Goal: Transaction & Acquisition: Obtain resource

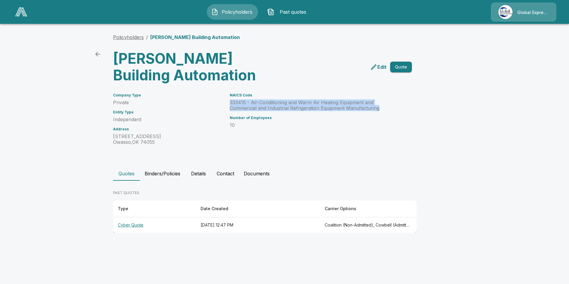
click at [129, 38] on link "Policyholders" at bounding box center [128, 37] width 31 height 6
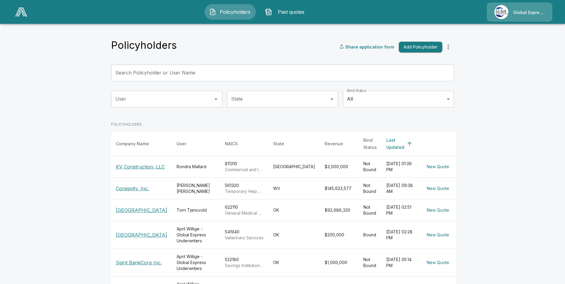
click at [185, 74] on input "Search Policyholder or User Name" at bounding box center [279, 73] width 336 height 17
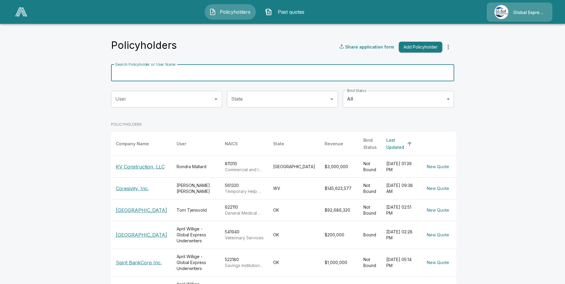
paste input "**********"
type input "**********"
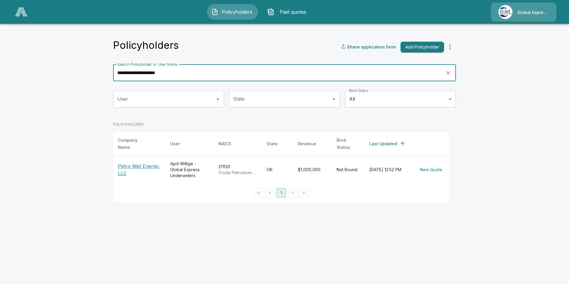
click at [141, 163] on p "Petro-Met Energy, LLC" at bounding box center [139, 170] width 43 height 14
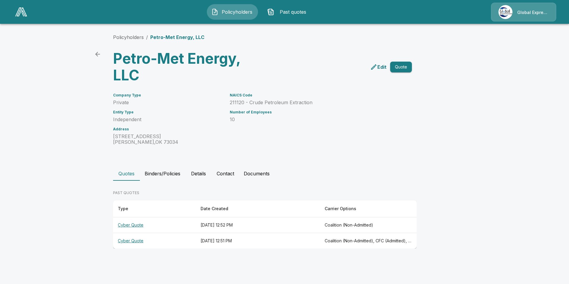
click at [131, 241] on th "Cyber Quote" at bounding box center [154, 241] width 83 height 16
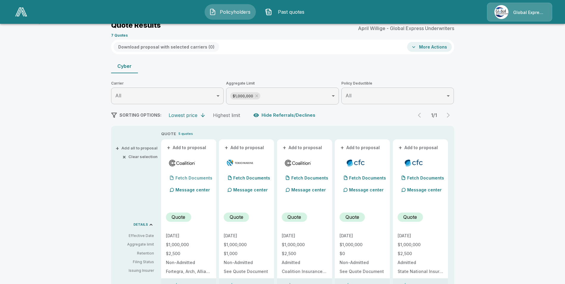
scroll to position [30, 0]
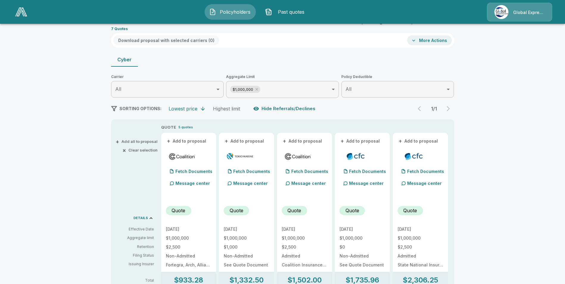
click at [192, 141] on button "+ Add to proposal" at bounding box center [187, 141] width 42 height 7
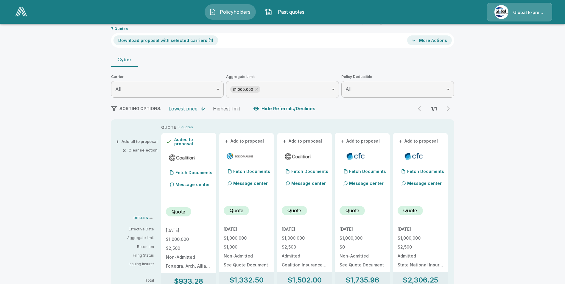
click at [246, 142] on button "+ Add to proposal" at bounding box center [245, 141] width 42 height 7
drag, startPoint x: 294, startPoint y: 141, endPoint x: 324, endPoint y: 143, distance: 30.4
click at [294, 141] on button "+ Add to proposal" at bounding box center [303, 141] width 42 height 7
click at [359, 140] on button "+ Add to proposal" at bounding box center [360, 141] width 42 height 7
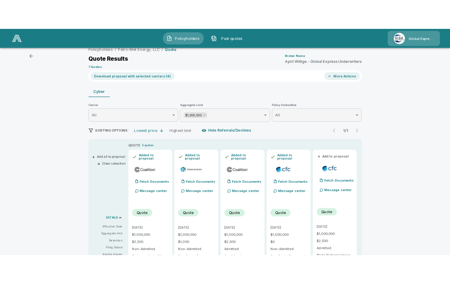
scroll to position [0, 0]
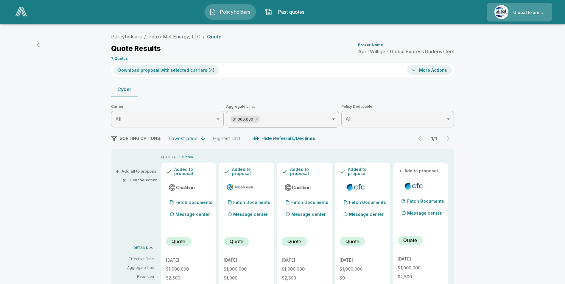
click at [175, 66] on button "Download proposal with selected carriers ( 4 )" at bounding box center [166, 70] width 106 height 10
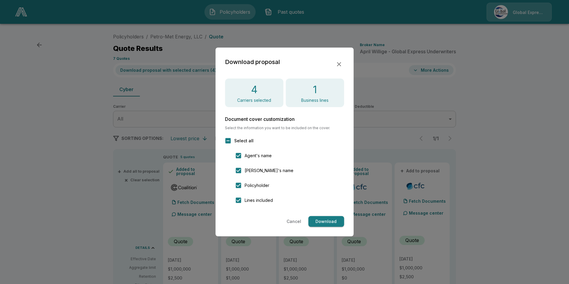
click at [331, 224] on button "Download" at bounding box center [326, 221] width 36 height 11
click at [338, 63] on icon "button" at bounding box center [338, 64] width 7 height 7
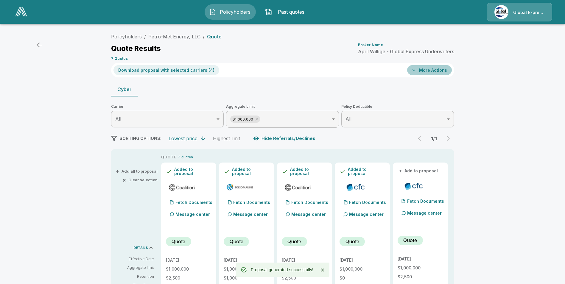
click at [433, 72] on button "More Actions" at bounding box center [429, 70] width 45 height 10
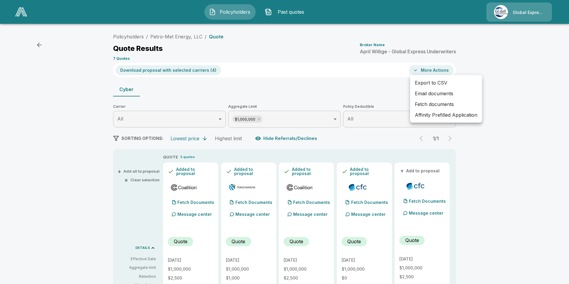
click at [434, 115] on li "Affinity Prefilled Application" at bounding box center [446, 115] width 72 height 11
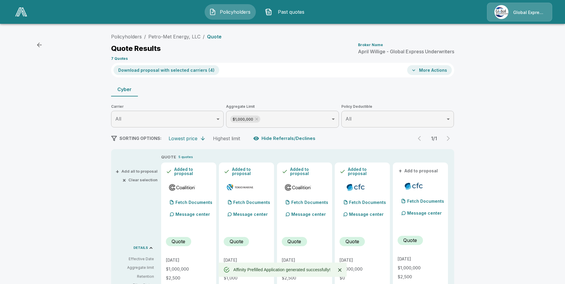
click at [436, 71] on button "More Actions" at bounding box center [429, 70] width 45 height 10
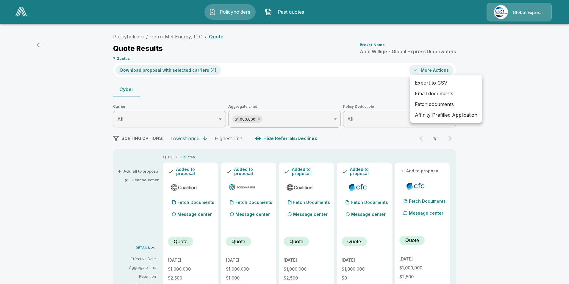
click at [431, 94] on li "Email documents" at bounding box center [446, 93] width 72 height 11
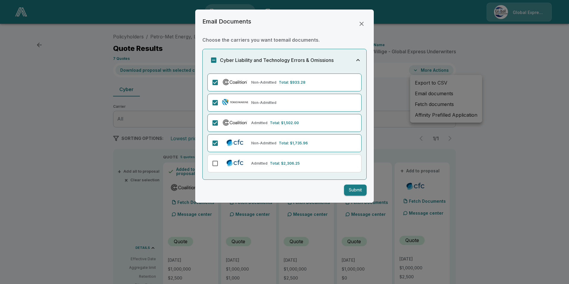
click at [359, 191] on button "Submit" at bounding box center [355, 190] width 23 height 11
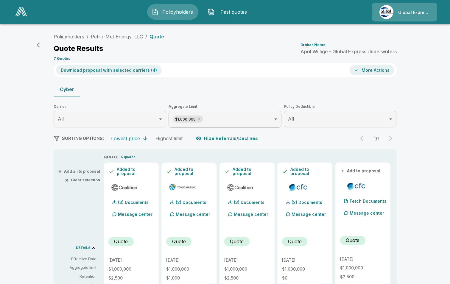
click at [120, 35] on link "Petro-Met Energy, LLC" at bounding box center [117, 37] width 52 height 6
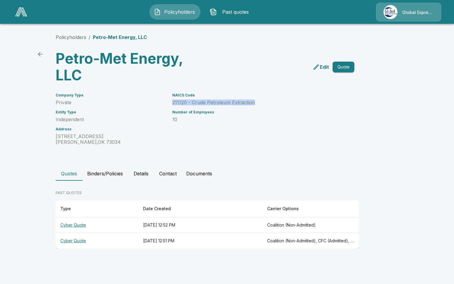
drag, startPoint x: 173, startPoint y: 102, endPoint x: 259, endPoint y: 102, distance: 85.7
click at [259, 102] on p "211120 - Crude Petroleum Extraction" at bounding box center [256, 103] width 168 height 6
drag, startPoint x: 259, startPoint y: 102, endPoint x: 239, endPoint y: 101, distance: 20.0
copy p "211120 - Crude Petroleum Extraction"
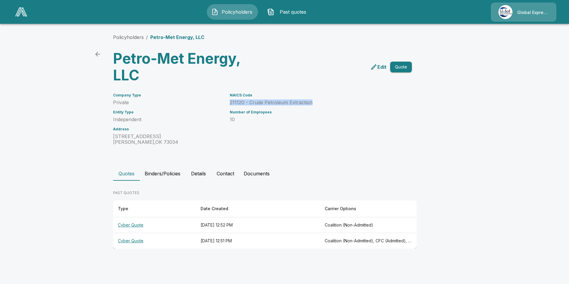
click at [21, 11] on img at bounding box center [21, 11] width 12 height 9
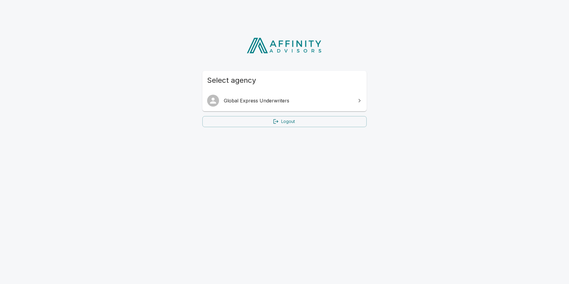
click at [285, 99] on span "Global Express Underwriters" at bounding box center [288, 100] width 129 height 7
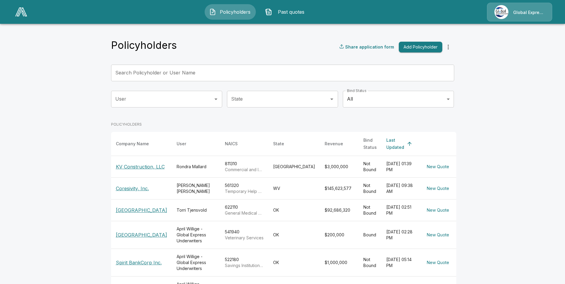
click at [149, 71] on input "Search Policyholder or User Name" at bounding box center [279, 73] width 336 height 17
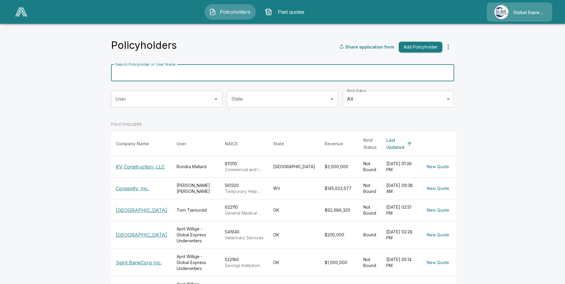
paste input "**********"
type input "**********"
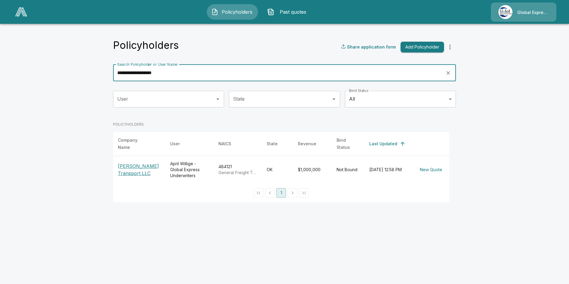
click at [140, 163] on p "Plett Transport LLC" at bounding box center [139, 170] width 43 height 14
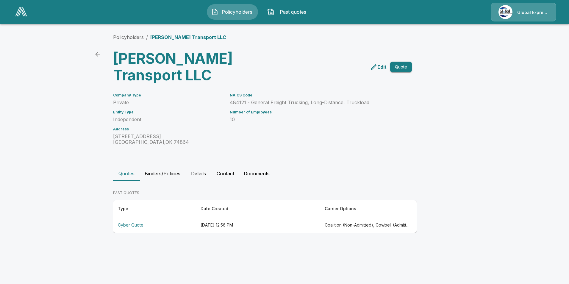
click at [132, 217] on th "Cyber Quote" at bounding box center [154, 225] width 83 height 16
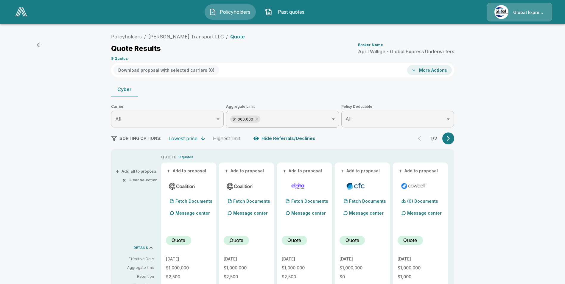
click at [195, 172] on button "+ Add to proposal" at bounding box center [187, 171] width 42 height 7
click at [245, 168] on button "+ Add to proposal" at bounding box center [245, 171] width 42 height 7
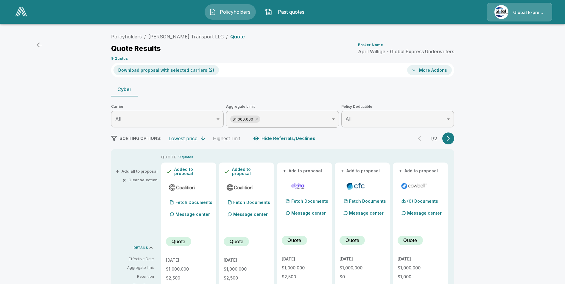
click at [359, 170] on button "+ Add to proposal" at bounding box center [360, 171] width 42 height 7
click at [416, 168] on button "+ Add to proposal" at bounding box center [418, 171] width 42 height 7
click at [186, 69] on button "Download proposal with selected carriers ( 4 )" at bounding box center [166, 70] width 106 height 10
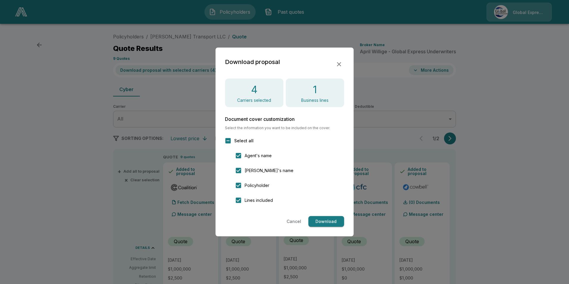
click at [334, 219] on button "Download" at bounding box center [326, 221] width 36 height 11
click at [340, 64] on icon "button" at bounding box center [338, 64] width 7 height 7
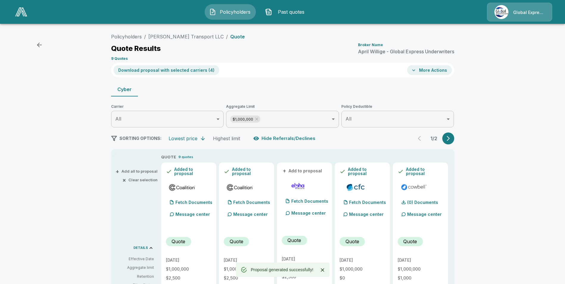
click at [424, 71] on button "More Actions" at bounding box center [429, 70] width 45 height 10
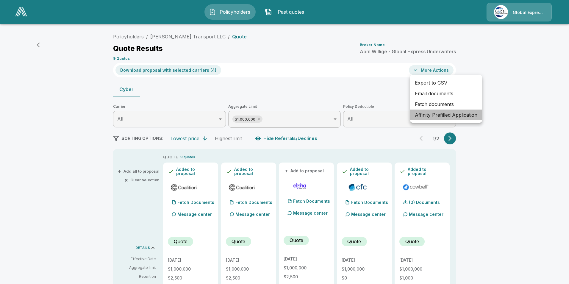
click at [429, 114] on li "Affinity Prefilled Application" at bounding box center [446, 115] width 72 height 11
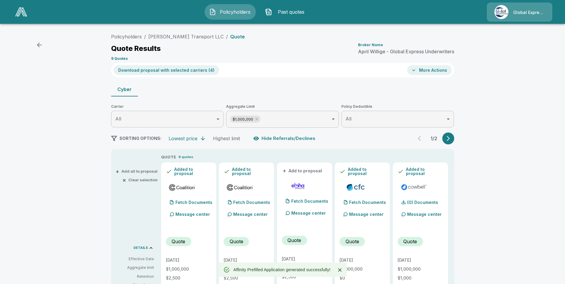
click at [437, 71] on button "More Actions" at bounding box center [429, 70] width 45 height 10
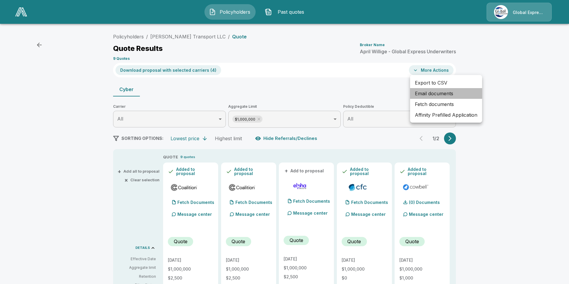
click at [434, 93] on li "Email documents" at bounding box center [446, 93] width 72 height 11
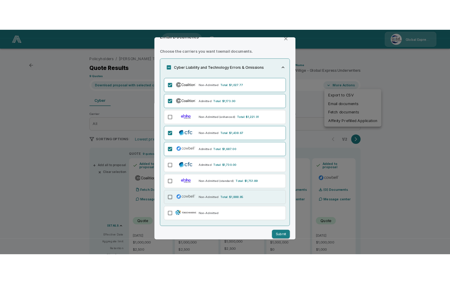
scroll to position [18, 0]
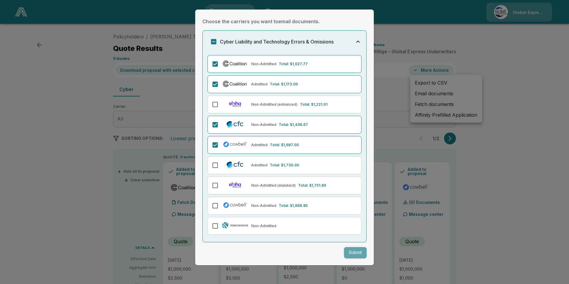
click at [350, 252] on button "Submit" at bounding box center [355, 252] width 23 height 11
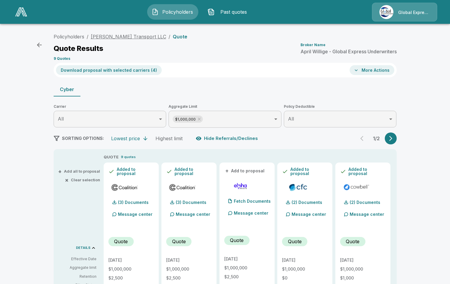
click at [120, 36] on link "Plett Transport LLC" at bounding box center [128, 37] width 75 height 6
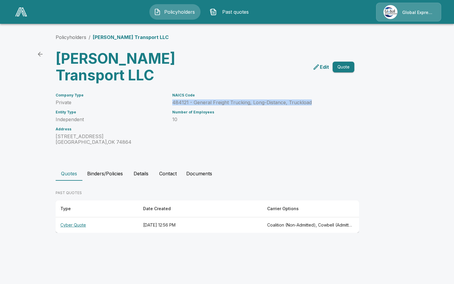
drag, startPoint x: 172, startPoint y: 87, endPoint x: 313, endPoint y: 85, distance: 140.2
click at [313, 100] on p "484121 - General Freight Trucking, Long-Distance, Truckload" at bounding box center [256, 103] width 168 height 6
drag, startPoint x: 313, startPoint y: 85, endPoint x: 295, endPoint y: 88, distance: 17.7
copy p "484121 - General Freight Trucking, Long-Distance, Truckload"
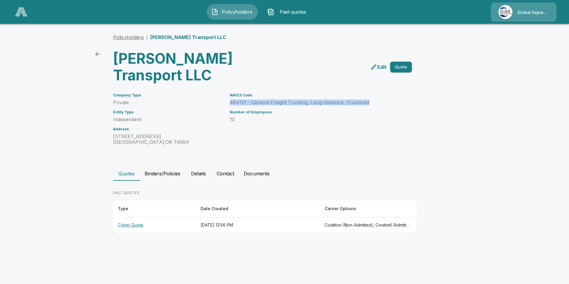
click at [123, 38] on link "Policyholders" at bounding box center [128, 37] width 31 height 6
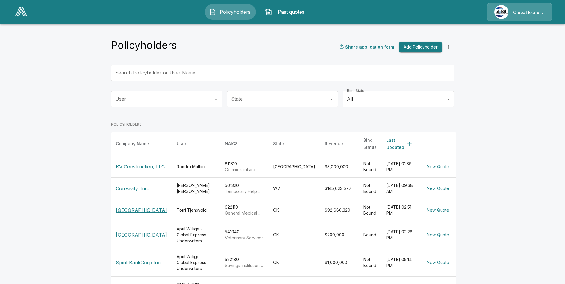
click at [196, 73] on input "Search Policyholder or User Name" at bounding box center [279, 73] width 336 height 17
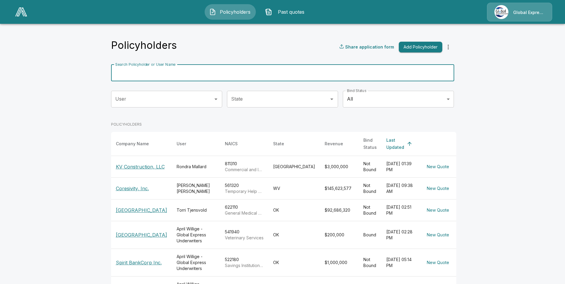
paste input "**********"
type input "**********"
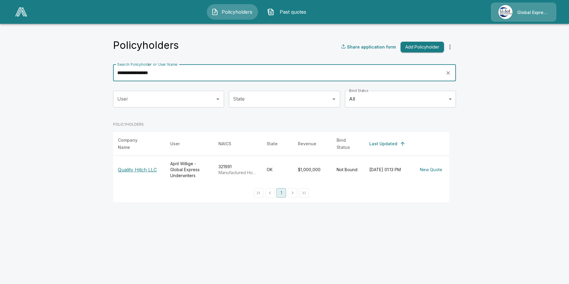
click at [145, 167] on p "Quality Hitch LLC" at bounding box center [139, 169] width 43 height 7
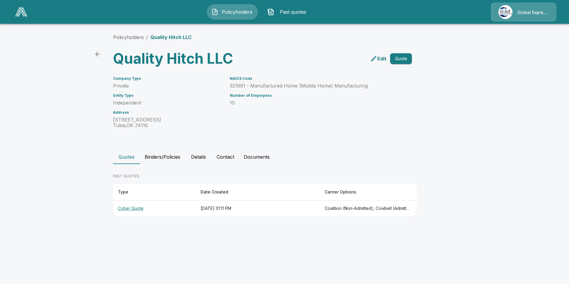
click at [137, 208] on th "Cyber Quote" at bounding box center [154, 209] width 83 height 16
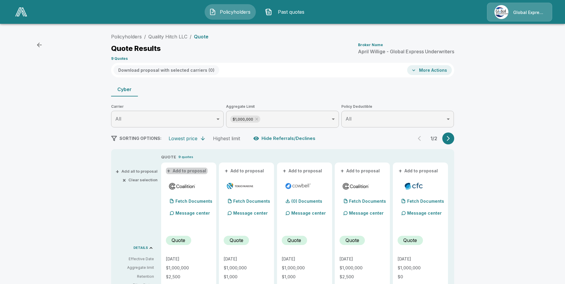
click at [196, 171] on button "+ Add to proposal" at bounding box center [187, 171] width 42 height 7
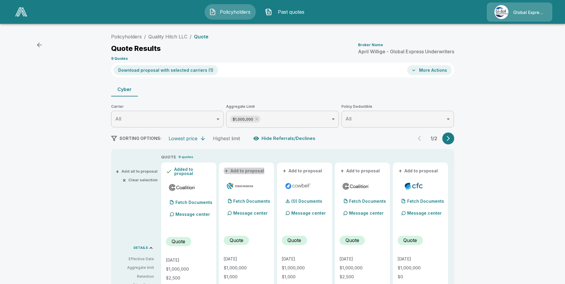
click at [239, 172] on button "+ Add to proposal" at bounding box center [245, 171] width 42 height 7
click at [299, 170] on button "+ Add to proposal" at bounding box center [303, 171] width 42 height 7
click at [369, 173] on button "+ Add to proposal" at bounding box center [360, 171] width 42 height 7
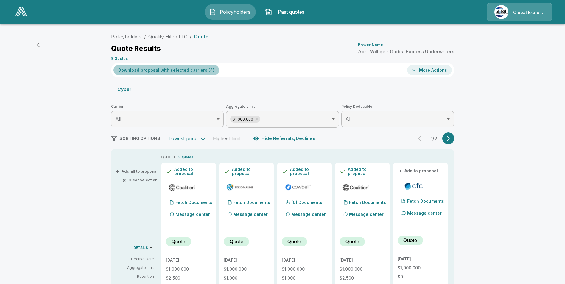
click at [193, 72] on button "Download proposal with selected carriers ( 4 )" at bounding box center [166, 70] width 106 height 10
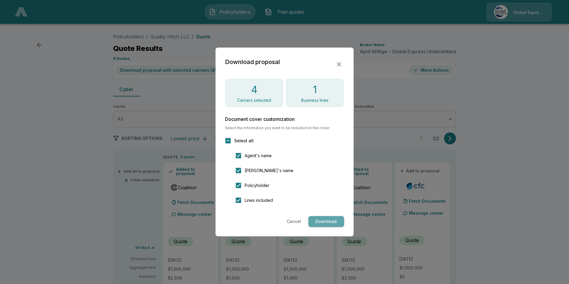
click at [327, 219] on button "Download" at bounding box center [326, 221] width 36 height 11
click at [337, 62] on icon "button" at bounding box center [338, 64] width 7 height 7
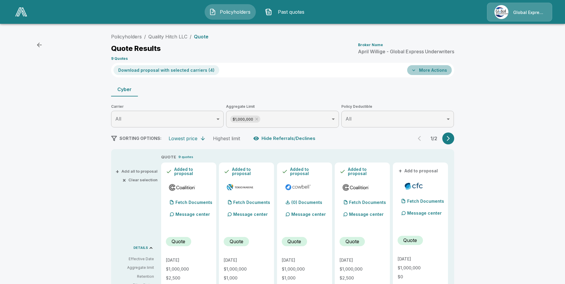
click at [430, 72] on button "More Actions" at bounding box center [429, 70] width 45 height 10
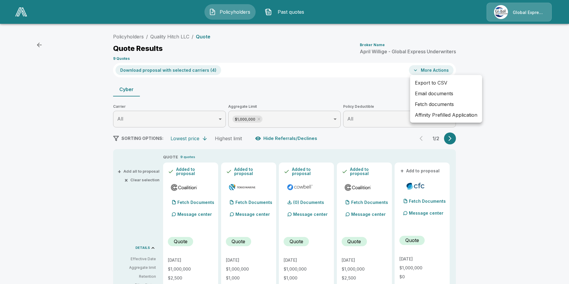
click at [441, 113] on li "Affinity Prefilled Application" at bounding box center [446, 115] width 72 height 11
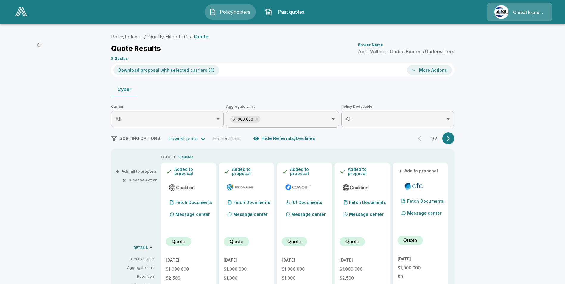
click at [433, 69] on button "More Actions" at bounding box center [429, 70] width 45 height 10
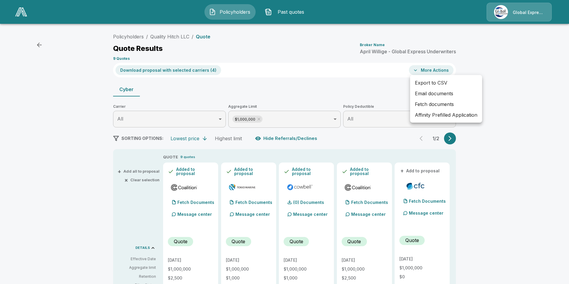
click at [431, 93] on li "Email documents" at bounding box center [446, 93] width 72 height 11
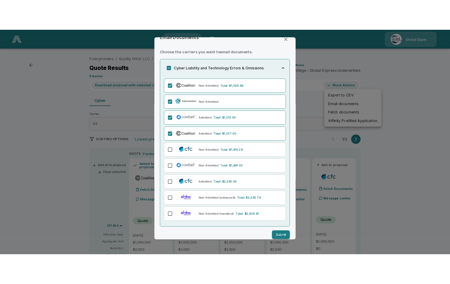
scroll to position [18, 0]
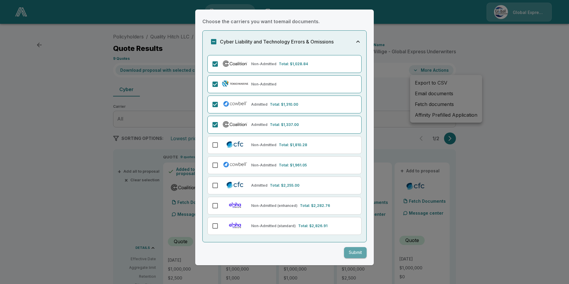
click at [348, 251] on button "Submit" at bounding box center [355, 252] width 23 height 11
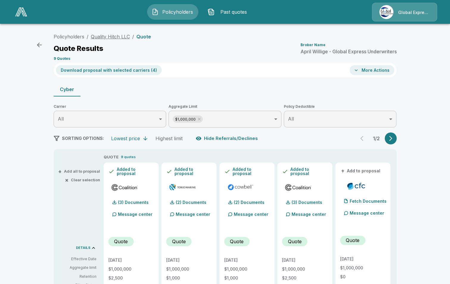
click at [103, 35] on link "Quality Hitch LLC" at bounding box center [110, 37] width 39 height 6
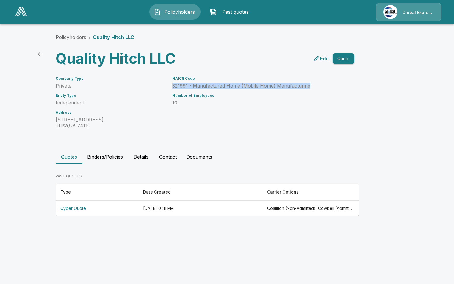
drag, startPoint x: 172, startPoint y: 86, endPoint x: 311, endPoint y: 86, distance: 138.7
click at [311, 86] on p "321991 - Manufactured Home (Mobile Home) Manufacturing" at bounding box center [256, 86] width 168 height 6
drag, startPoint x: 311, startPoint y: 86, endPoint x: 300, endPoint y: 85, distance: 10.7
copy p "321991 - Manufactured Home (Mobile Home) Manufacturing"
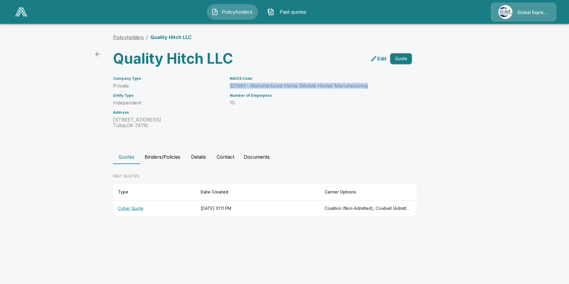
click at [129, 38] on link "Policyholders" at bounding box center [128, 37] width 31 height 6
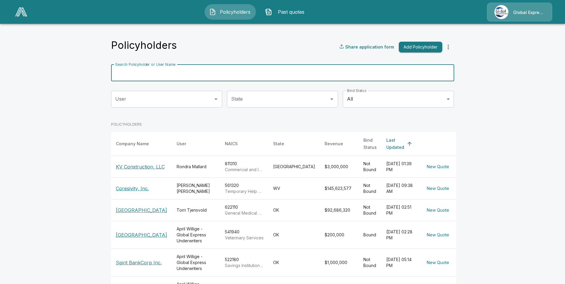
click at [244, 72] on input "Search Policyholder or User Name" at bounding box center [279, 73] width 336 height 17
paste input "**********"
type input "**********"
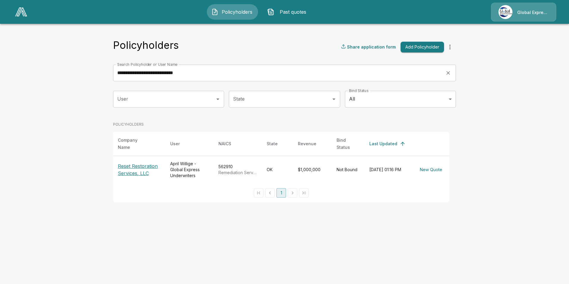
click at [143, 163] on p "Reset Restoration Services, LLC" at bounding box center [139, 170] width 43 height 14
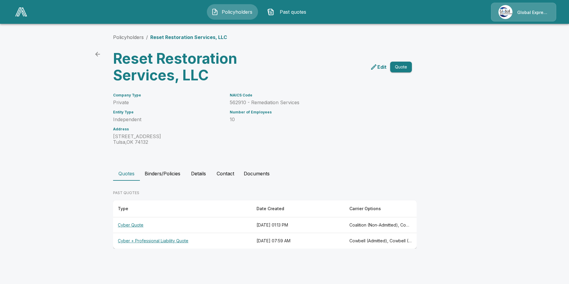
click at [130, 225] on th "Cyber Quote" at bounding box center [182, 225] width 139 height 16
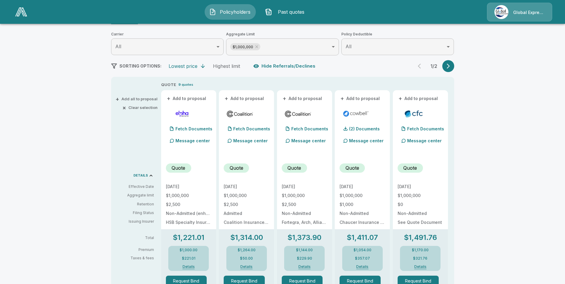
scroll to position [67, 0]
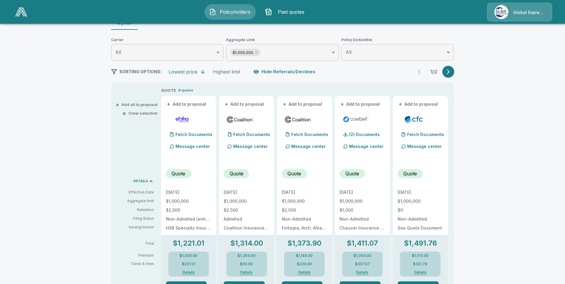
click at [244, 104] on button "+ Add to proposal" at bounding box center [245, 104] width 42 height 7
click at [292, 102] on button "+ Add to proposal" at bounding box center [303, 104] width 42 height 7
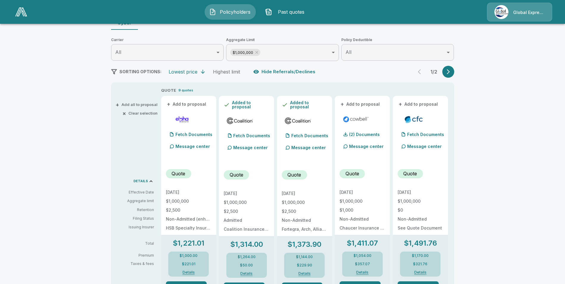
click at [362, 104] on button "+ Add to proposal" at bounding box center [360, 104] width 42 height 7
click at [423, 106] on button "+ Add to proposal" at bounding box center [418, 104] width 42 height 7
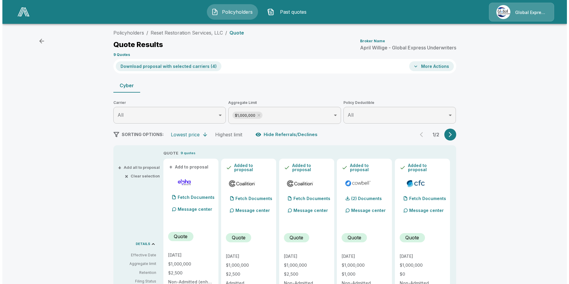
scroll to position [0, 0]
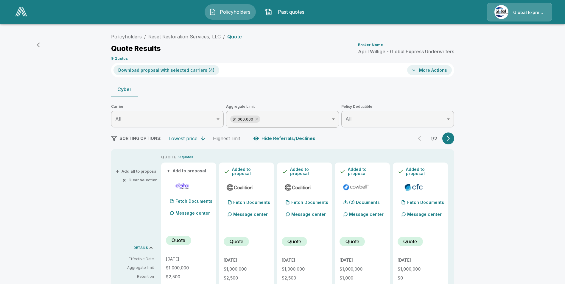
click at [183, 70] on button "Download proposal with selected carriers ( 4 )" at bounding box center [166, 70] width 106 height 10
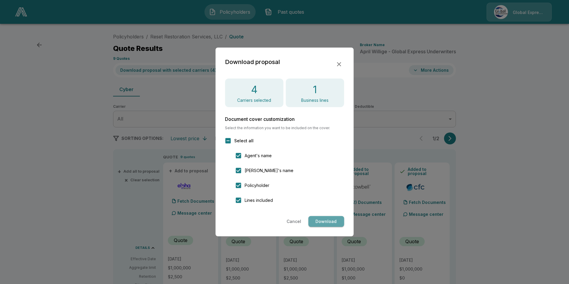
click at [327, 222] on button "Download" at bounding box center [326, 221] width 36 height 11
click at [339, 65] on icon "button" at bounding box center [339, 64] width 4 height 4
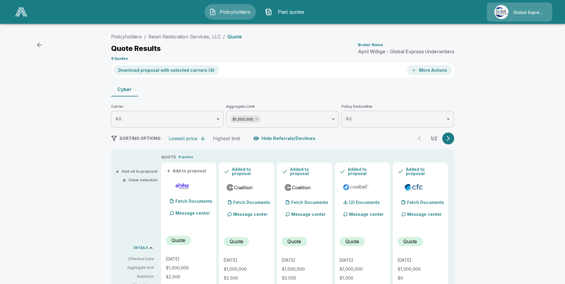
click at [431, 68] on button "More Actions" at bounding box center [429, 70] width 45 height 10
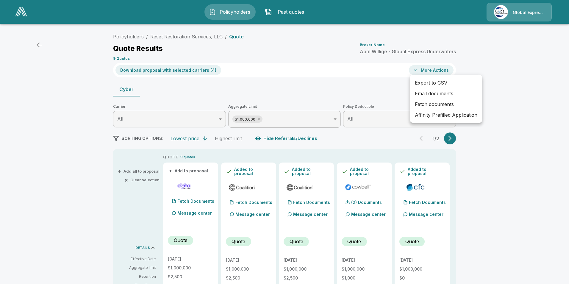
drag, startPoint x: 432, startPoint y: 118, endPoint x: 425, endPoint y: 107, distance: 12.6
click at [432, 117] on li "Affinity Prefilled Application" at bounding box center [446, 115] width 72 height 11
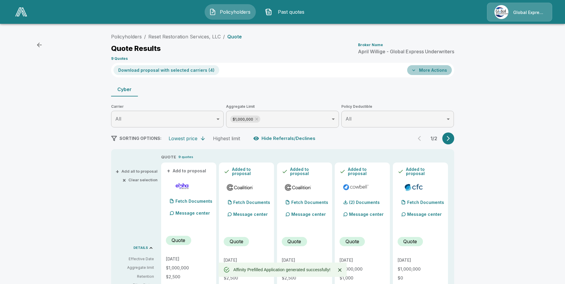
click at [438, 71] on button "More Actions" at bounding box center [429, 70] width 45 height 10
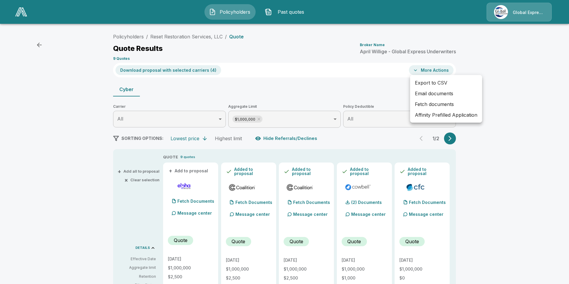
click at [435, 92] on li "Email documents" at bounding box center [446, 93] width 72 height 11
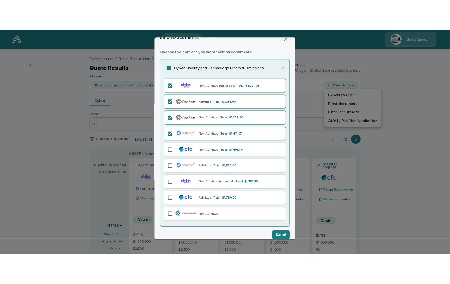
scroll to position [18, 0]
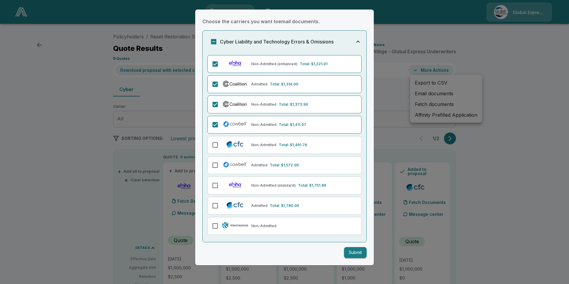
click at [352, 255] on button "Submit" at bounding box center [355, 252] width 23 height 11
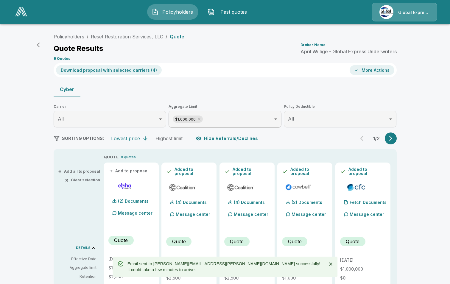
click at [149, 37] on link "Reset Restoration Services, LLC" at bounding box center [127, 37] width 72 height 6
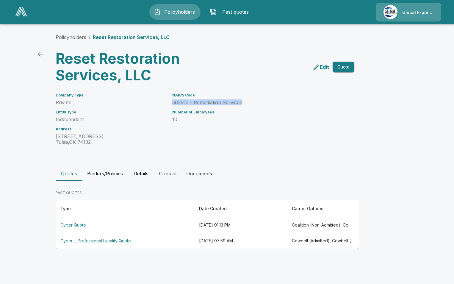
drag, startPoint x: 172, startPoint y: 103, endPoint x: 243, endPoint y: 101, distance: 70.6
click at [243, 101] on p "562910 - Remediation Services" at bounding box center [256, 103] width 168 height 6
drag, startPoint x: 243, startPoint y: 101, endPoint x: 239, endPoint y: 103, distance: 4.4
copy p "562910 - Remediation Services"
click at [68, 38] on link "Policyholders" at bounding box center [71, 37] width 31 height 6
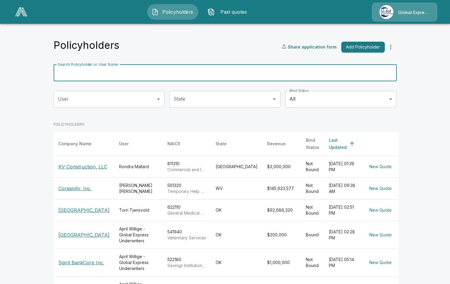
click at [108, 75] on input "Search Policyholder or User Name" at bounding box center [222, 73] width 336 height 17
paste input "**********"
type input "**********"
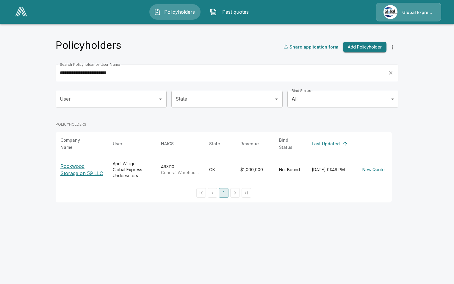
click at [89, 163] on p "Rockwood Storage on 59 LLC" at bounding box center [81, 170] width 43 height 14
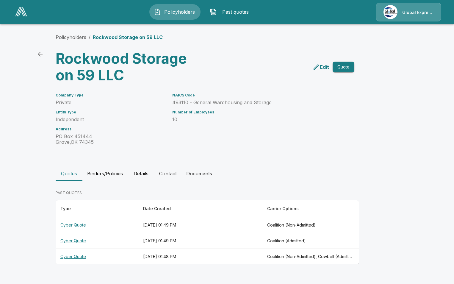
click at [75, 258] on th "Cyber Quote" at bounding box center [97, 257] width 83 height 16
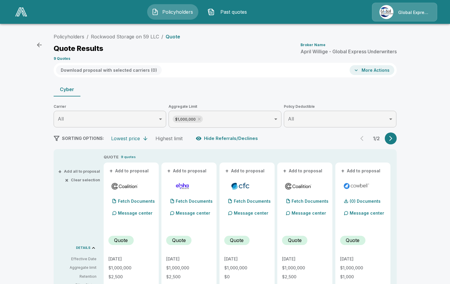
click at [132, 171] on button "+ Add to proposal" at bounding box center [129, 171] width 42 height 7
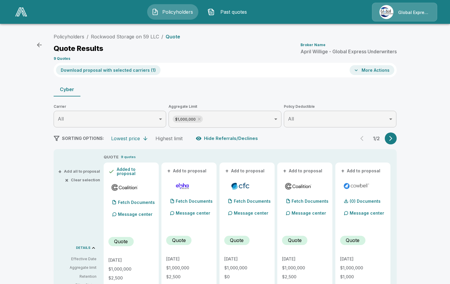
drag, startPoint x: 263, startPoint y: 172, endPoint x: 270, endPoint y: 171, distance: 6.3
click at [263, 172] on button "+ Add to proposal" at bounding box center [245, 171] width 42 height 7
click at [294, 169] on button "+ Add to proposal" at bounding box center [303, 171] width 42 height 7
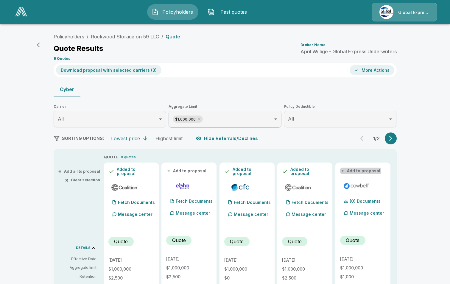
click at [360, 170] on button "+ Add to proposal" at bounding box center [361, 171] width 42 height 7
click at [134, 72] on button "Download proposal with selected carriers ( 4 )" at bounding box center [109, 70] width 106 height 10
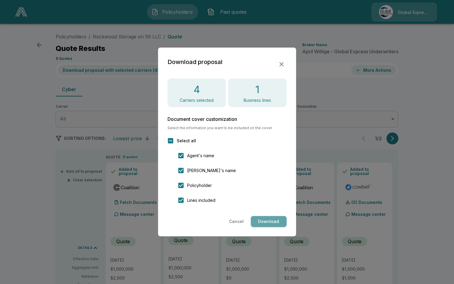
click at [267, 220] on button "Download" at bounding box center [269, 221] width 36 height 11
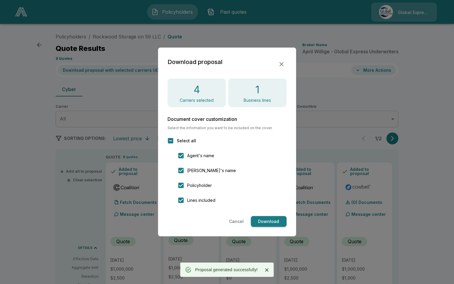
click at [278, 68] on div "Download proposal" at bounding box center [227, 64] width 119 height 14
click at [284, 64] on icon "button" at bounding box center [281, 64] width 7 height 7
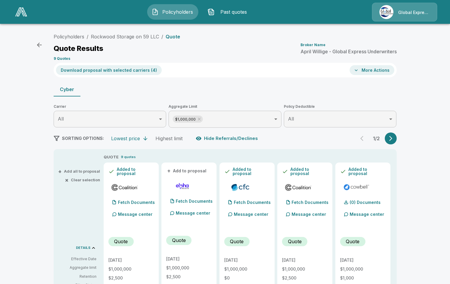
click at [371, 72] on button "More Actions" at bounding box center [371, 70] width 45 height 10
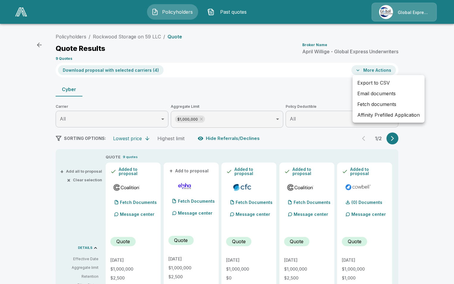
click at [376, 113] on li "Affinity Prefilled Application" at bounding box center [389, 115] width 72 height 11
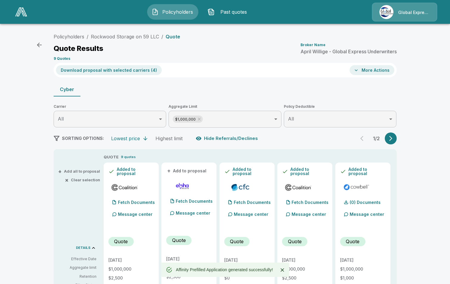
click at [386, 68] on button "More Actions" at bounding box center [371, 70] width 45 height 10
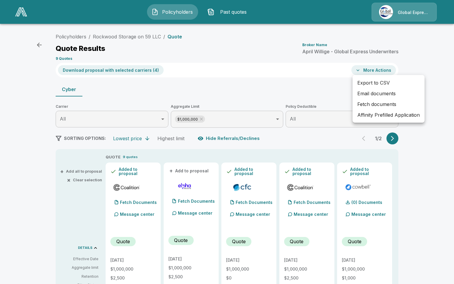
click at [369, 91] on li "Email documents" at bounding box center [389, 93] width 72 height 11
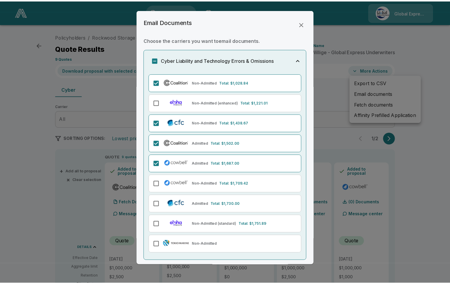
scroll to position [18, 0]
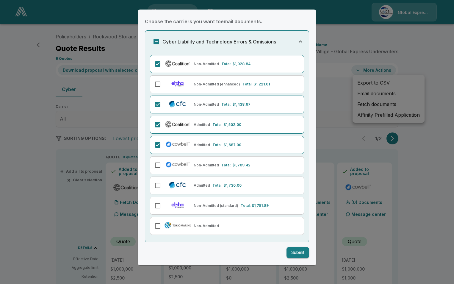
click at [289, 255] on button "Submit" at bounding box center [298, 252] width 23 height 11
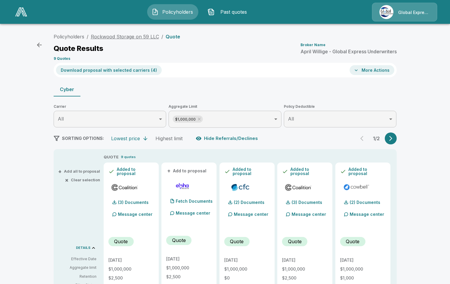
click at [131, 37] on link "Rockwood Storage on 59 LLC" at bounding box center [125, 37] width 68 height 6
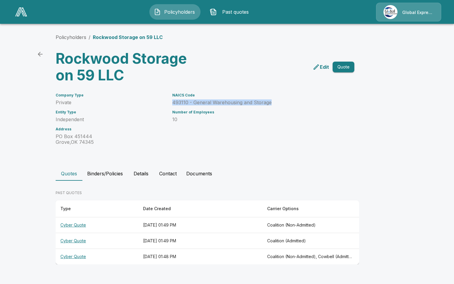
drag, startPoint x: 172, startPoint y: 101, endPoint x: 276, endPoint y: 104, distance: 104.2
click at [276, 104] on div "NAICS Code 493110 - General Warehousing and Storage Number of Employees 10" at bounding box center [252, 115] width 175 height 59
drag, startPoint x: 276, startPoint y: 104, endPoint x: 263, endPoint y: 103, distance: 13.4
copy p "493110 - General Warehousing and Storage"
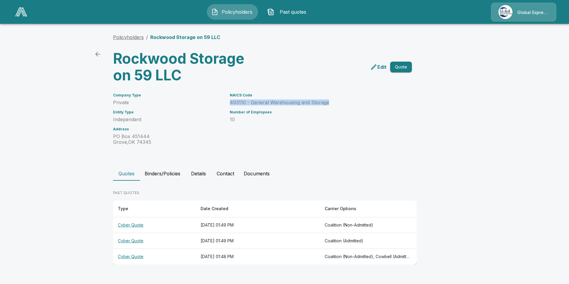
click at [125, 39] on link "Policyholders" at bounding box center [128, 37] width 31 height 6
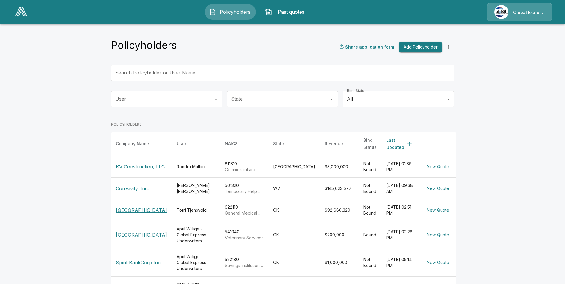
click at [193, 75] on input "Search Policyholder or User Name" at bounding box center [279, 73] width 336 height 17
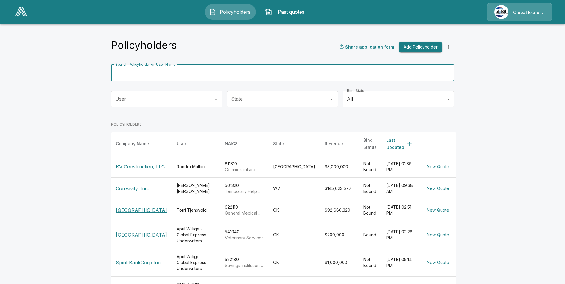
paste input "**********"
type input "**********"
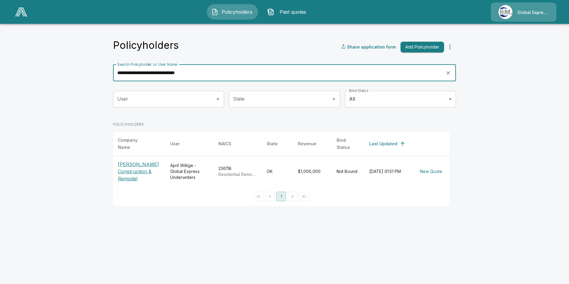
click at [132, 166] on p "[PERSON_NAME] Construction & Remodel" at bounding box center [139, 171] width 43 height 21
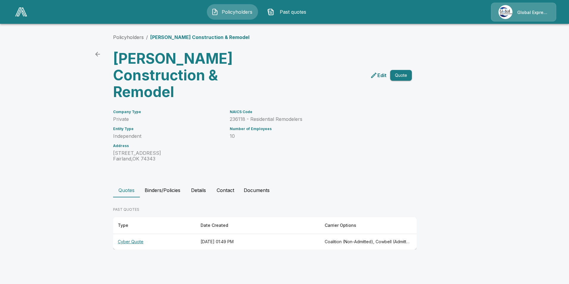
click at [136, 240] on th "Cyber Quote" at bounding box center [154, 242] width 83 height 16
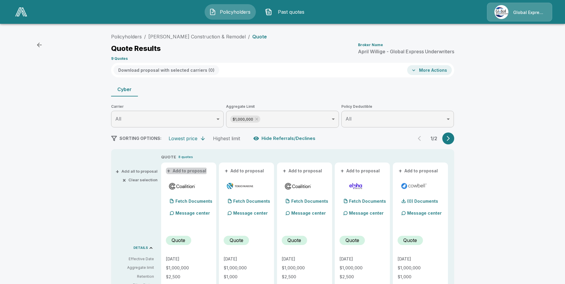
click at [186, 171] on button "+ Add to proposal" at bounding box center [187, 171] width 42 height 7
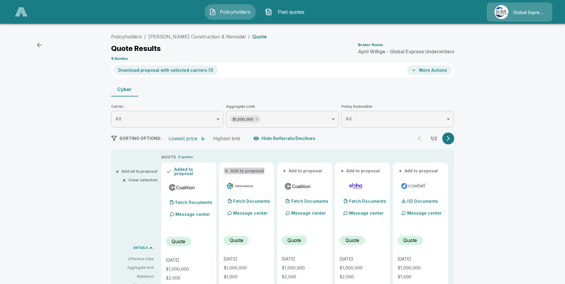
click at [242, 171] on button "+ Add to proposal" at bounding box center [245, 171] width 42 height 7
click at [299, 169] on button "+ Add to proposal" at bounding box center [303, 171] width 42 height 7
click at [432, 171] on button "+ Add to proposal" at bounding box center [418, 171] width 42 height 7
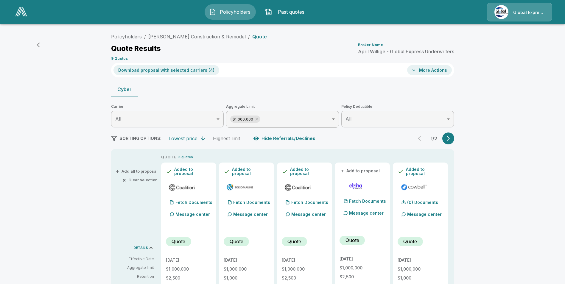
click at [175, 71] on button "Download proposal with selected carriers ( 4 )" at bounding box center [166, 70] width 106 height 10
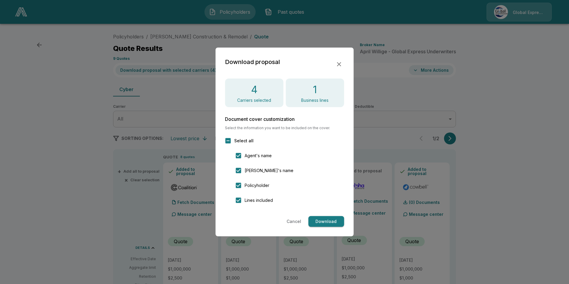
click at [322, 223] on button "Download" at bounding box center [326, 221] width 36 height 11
click at [337, 63] on icon "button" at bounding box center [338, 64] width 7 height 7
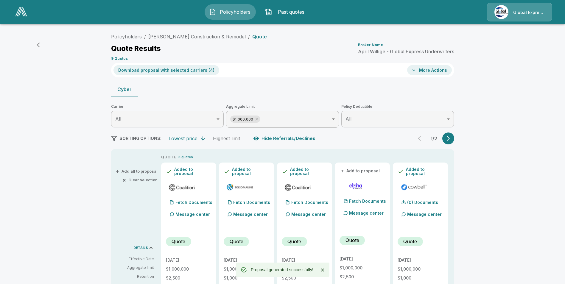
click at [437, 72] on button "More Actions" at bounding box center [429, 70] width 45 height 10
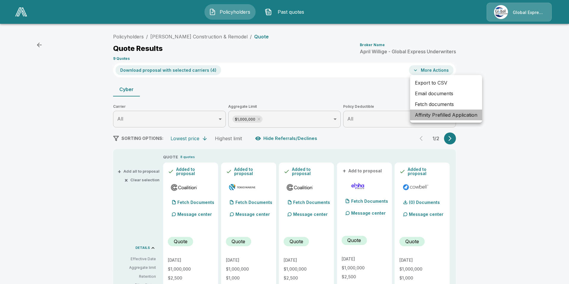
click at [432, 116] on li "Affinity Prefilled Application" at bounding box center [446, 115] width 72 height 11
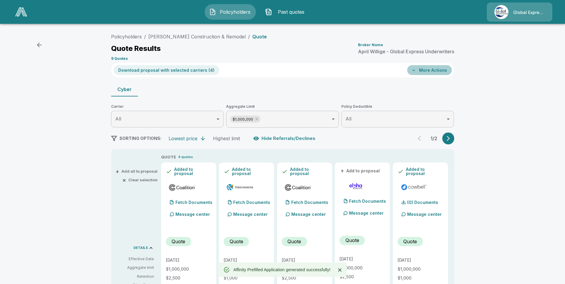
click at [433, 71] on button "More Actions" at bounding box center [429, 70] width 45 height 10
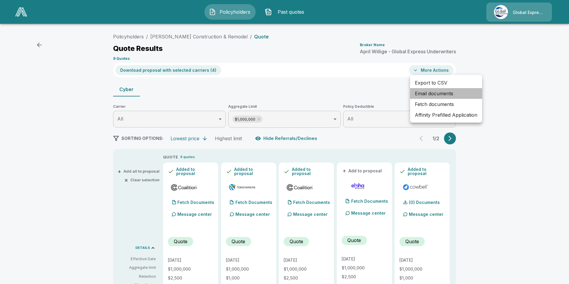
click at [440, 93] on li "Email documents" at bounding box center [446, 93] width 72 height 11
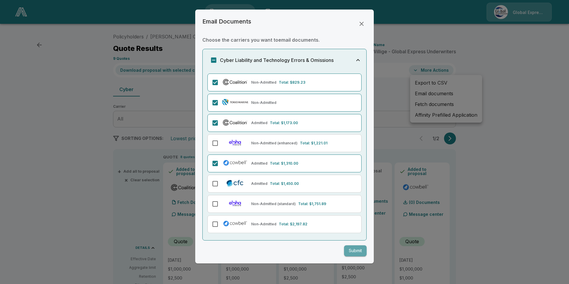
click at [355, 251] on button "Submit" at bounding box center [355, 250] width 23 height 11
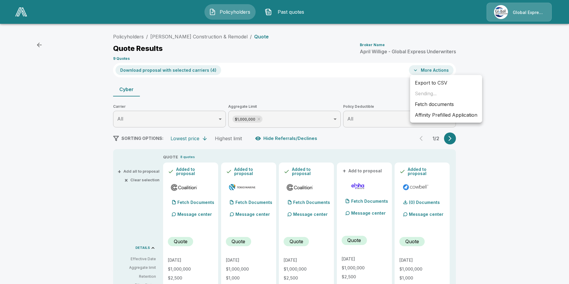
click at [175, 38] on div at bounding box center [284, 142] width 569 height 284
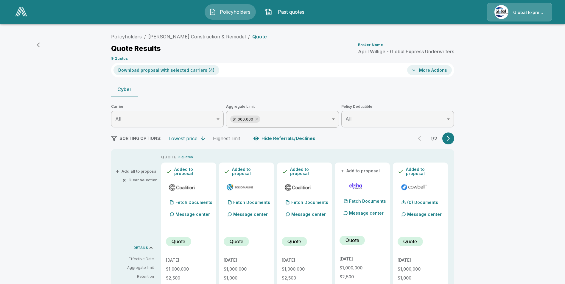
click at [176, 35] on link "Rod Cross Construction & Remodel" at bounding box center [196, 37] width 97 height 6
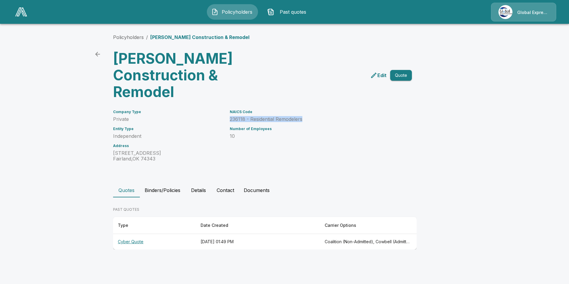
drag, startPoint x: 230, startPoint y: 119, endPoint x: 304, endPoint y: 119, distance: 73.2
click at [304, 119] on p "236118 - Residential Remodelers" at bounding box center [314, 119] width 168 height 6
drag, startPoint x: 304, startPoint y: 119, endPoint x: 293, endPoint y: 120, distance: 10.8
copy p "236118 - Residential Remodelers"
click at [124, 37] on link "Policyholders" at bounding box center [128, 37] width 31 height 6
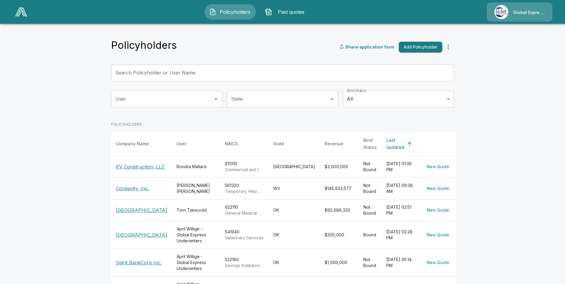
click at [229, 74] on input "Search Policyholder or User Name" at bounding box center [279, 73] width 336 height 17
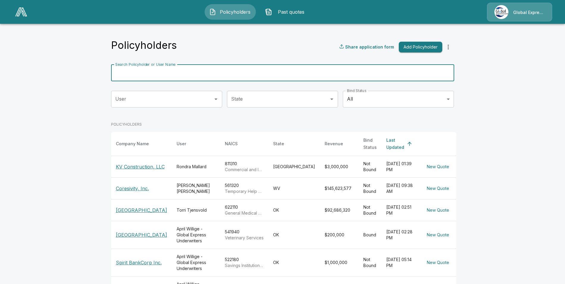
paste input "**********"
type input "**********"
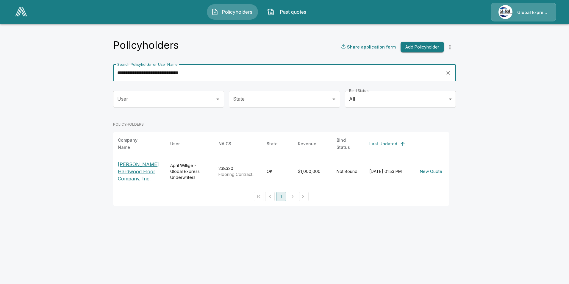
click at [144, 163] on p "[PERSON_NAME] Hardwood Floor Company, Inc." at bounding box center [139, 171] width 43 height 21
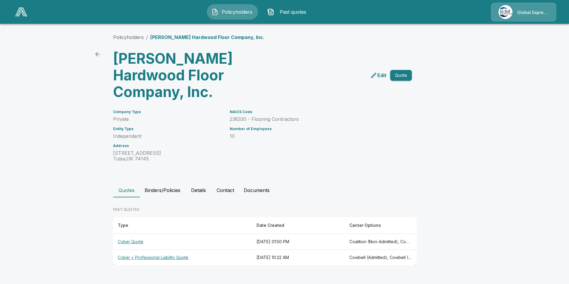
click at [129, 234] on th "Cyber Quote" at bounding box center [182, 242] width 139 height 16
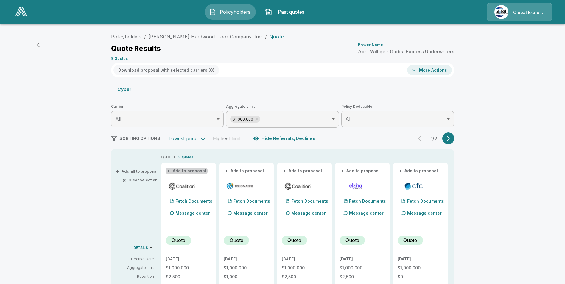
click at [196, 169] on button "+ Add to proposal" at bounding box center [187, 171] width 42 height 7
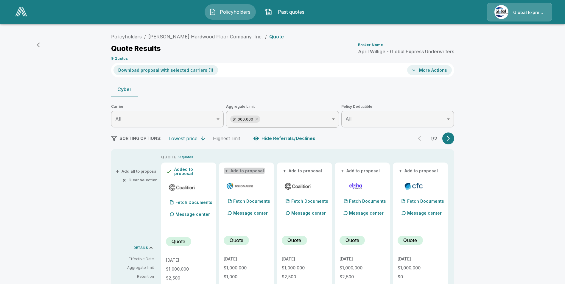
click at [245, 168] on button "+ Add to proposal" at bounding box center [245, 171] width 42 height 7
click at [293, 170] on button "+ Add to proposal" at bounding box center [303, 171] width 42 height 7
click at [436, 169] on button "+ Add to proposal" at bounding box center [418, 171] width 42 height 7
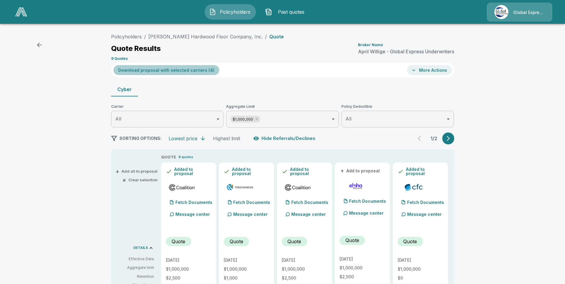
click at [194, 69] on button "Download proposal with selected carriers ( 4 )" at bounding box center [166, 70] width 106 height 10
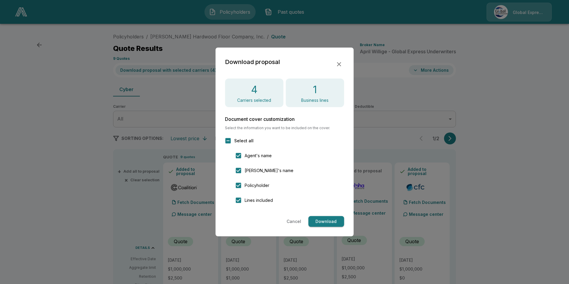
click at [330, 222] on button "Download" at bounding box center [326, 221] width 36 height 11
click at [337, 65] on icon "button" at bounding box center [338, 64] width 7 height 7
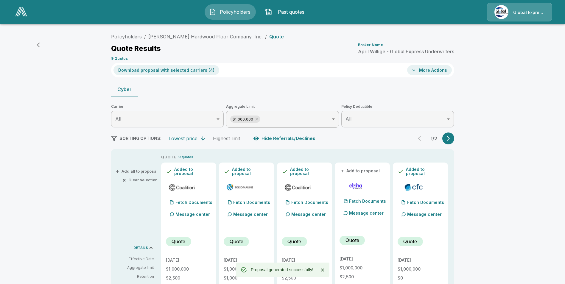
click at [416, 73] on icon "button" at bounding box center [414, 70] width 6 height 6
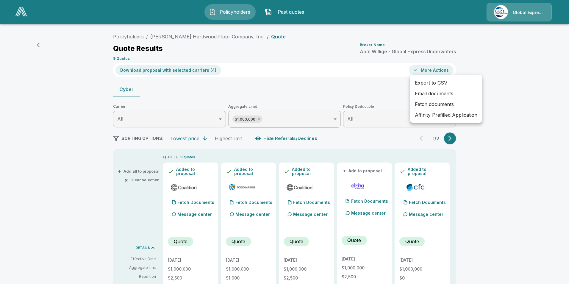
click at [429, 114] on li "Affinity Prefilled Application" at bounding box center [446, 115] width 72 height 11
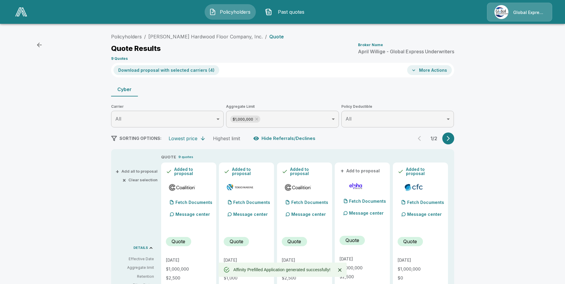
click at [425, 67] on button "More Actions" at bounding box center [429, 70] width 45 height 10
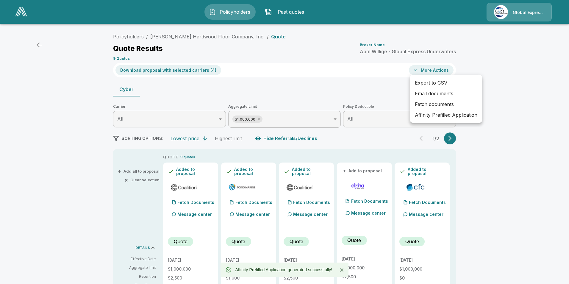
click at [441, 93] on li "Email documents" at bounding box center [446, 93] width 72 height 11
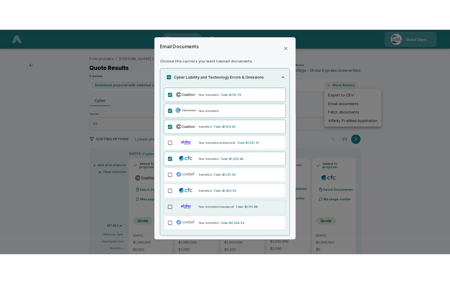
scroll to position [18, 0]
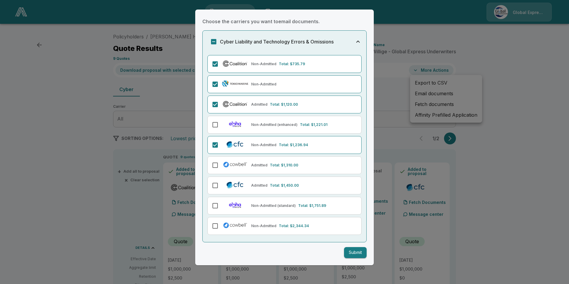
drag, startPoint x: 352, startPoint y: 251, endPoint x: 354, endPoint y: 248, distance: 3.8
click at [351, 251] on button "Submit" at bounding box center [355, 252] width 23 height 11
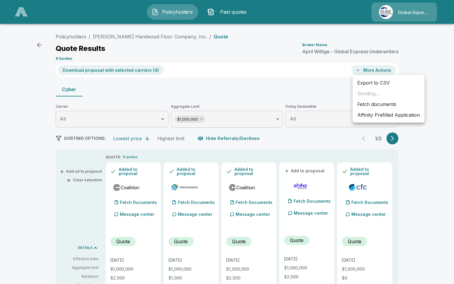
click at [147, 36] on div at bounding box center [227, 142] width 454 height 284
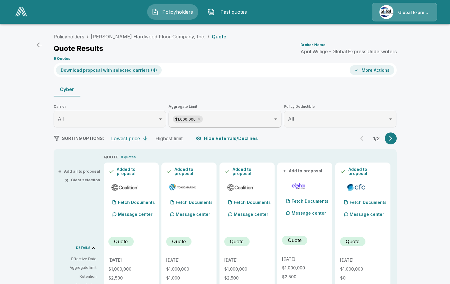
click at [150, 37] on link "[PERSON_NAME] Hardwood Floor Company, Inc." at bounding box center [148, 37] width 114 height 6
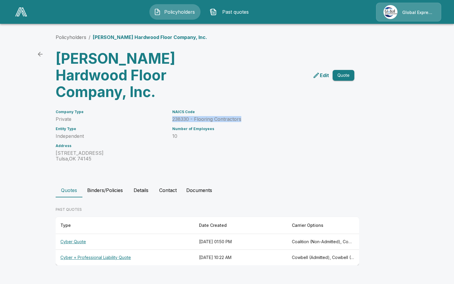
drag, startPoint x: 172, startPoint y: 102, endPoint x: 247, endPoint y: 102, distance: 75.6
click at [247, 103] on div "NAICS Code 238330 - Flooring Contractors Number of Employees 10" at bounding box center [252, 132] width 175 height 59
drag, startPoint x: 247, startPoint y: 102, endPoint x: 233, endPoint y: 103, distance: 14.6
copy p "238330 - Flooring Contractors"
